Goal: Task Accomplishment & Management: Complete application form

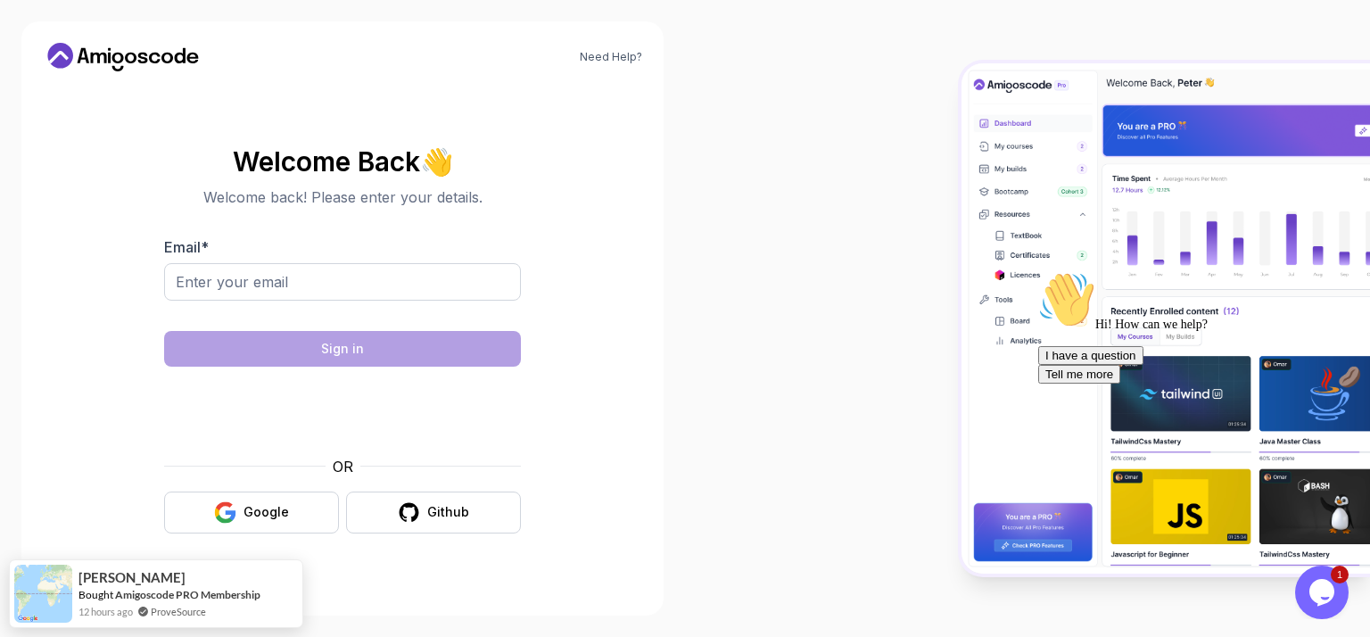
click at [943, 179] on body "Need Help? Welcome Back 👋 Welcome back! Please enter your details. Email * Sign…" at bounding box center [685, 318] width 1370 height 637
click at [328, 285] on input "Email *" at bounding box center [342, 281] width 357 height 37
type input "[EMAIL_ADDRESS][PERSON_NAME][DOMAIN_NAME]"
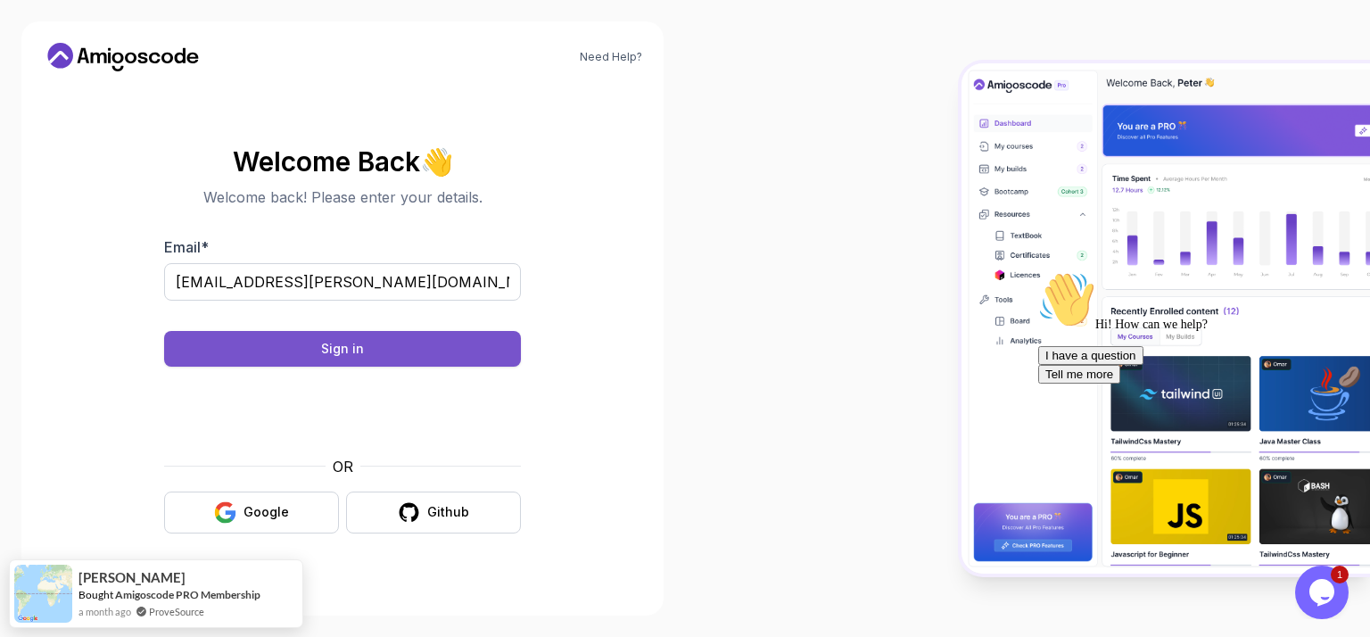
click at [356, 351] on div "Sign in" at bounding box center [342, 349] width 43 height 18
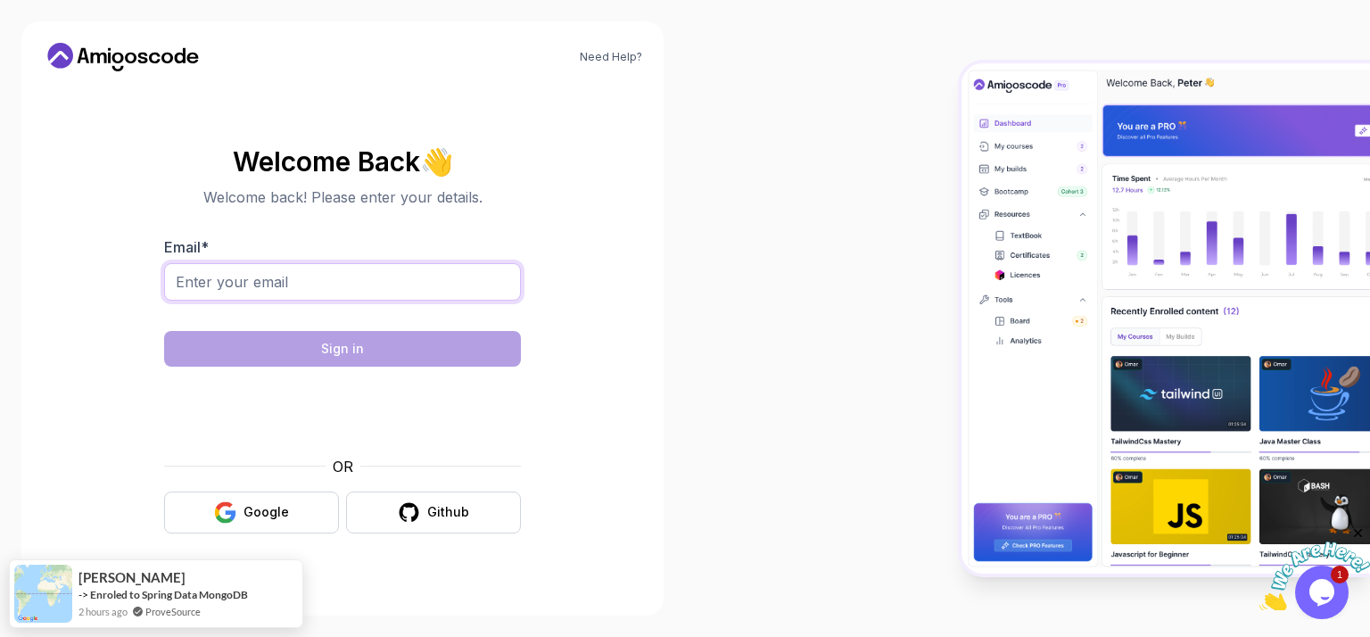
click at [458, 284] on input "Email *" at bounding box center [342, 281] width 357 height 37
type input "[EMAIL_ADDRESS][PERSON_NAME][DOMAIN_NAME]"
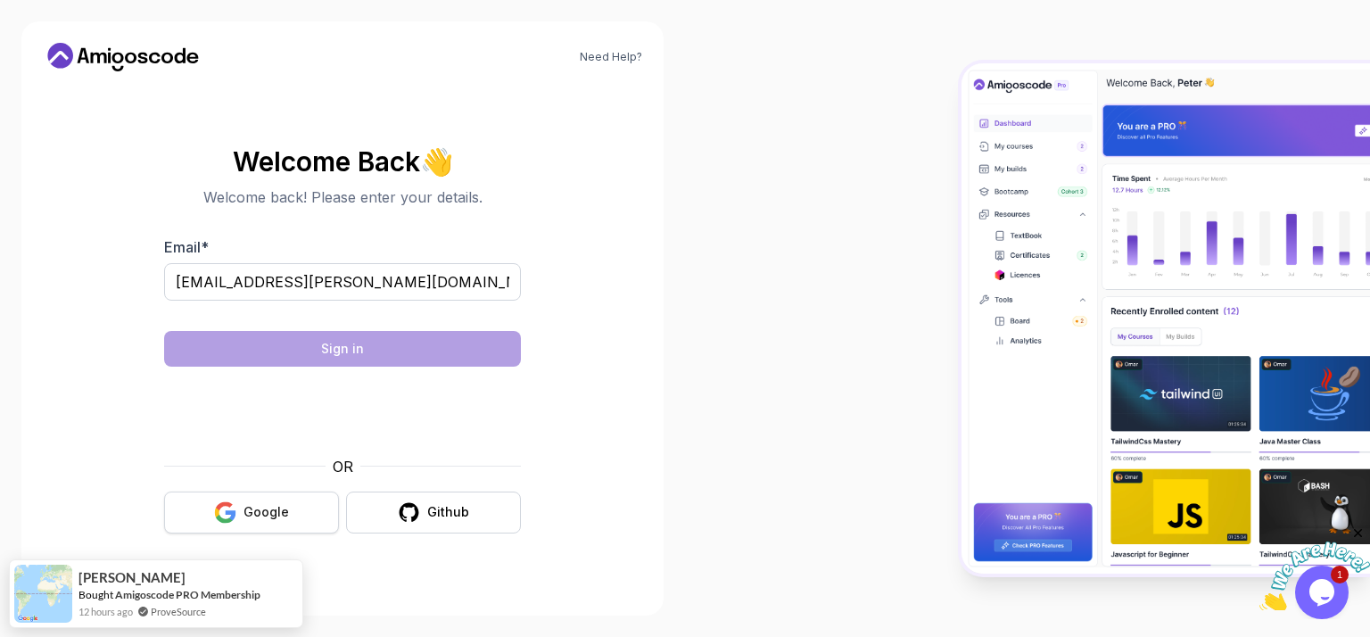
click at [269, 504] on div "Google" at bounding box center [265, 512] width 45 height 18
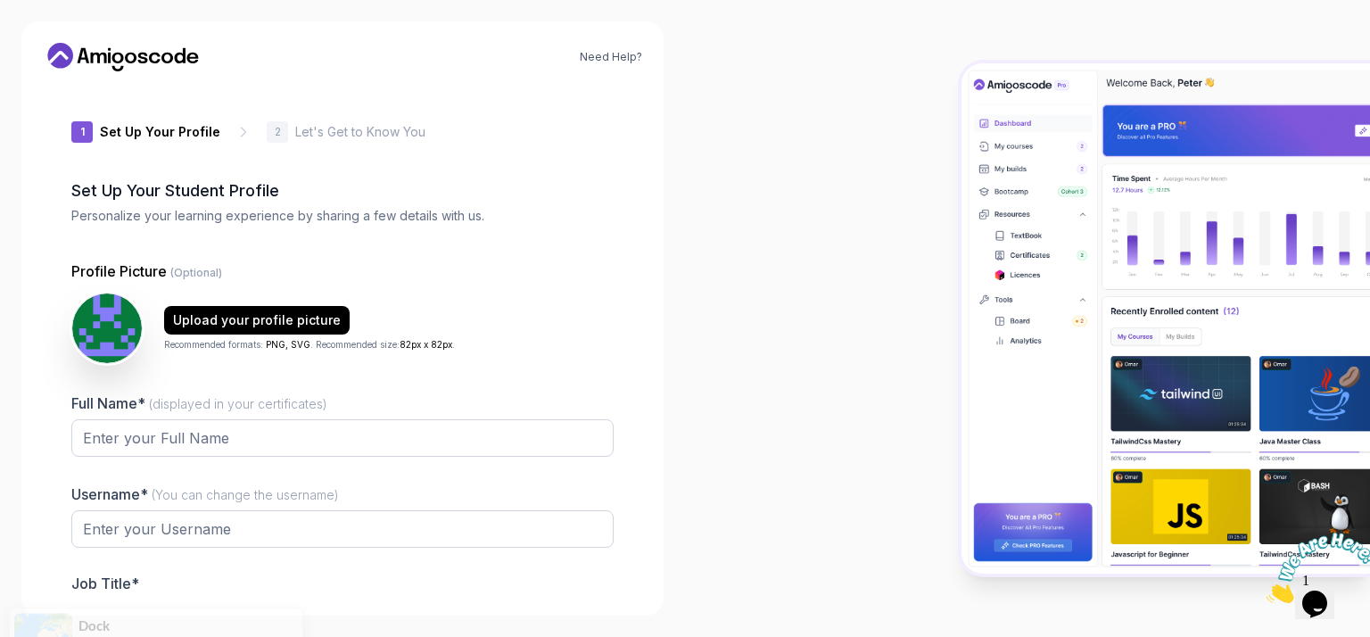
type input "swiftbadgerbf3c8"
click at [13, 240] on div "Need Help? 1 Set Up Your Profile 1 Set Up Your Profile 2 Let's Get to Know You …" at bounding box center [342, 318] width 685 height 637
